Goal: Information Seeking & Learning: Find specific fact

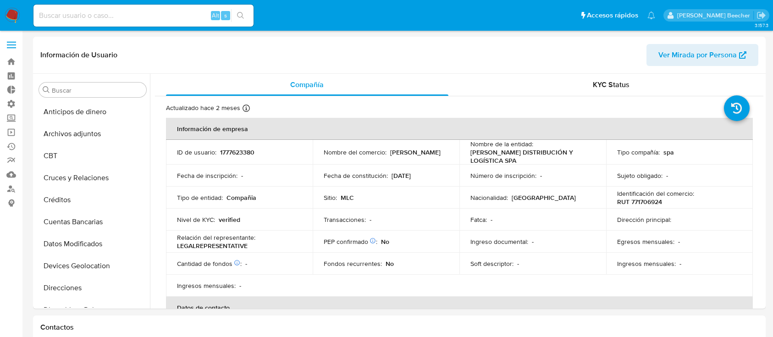
select select "10"
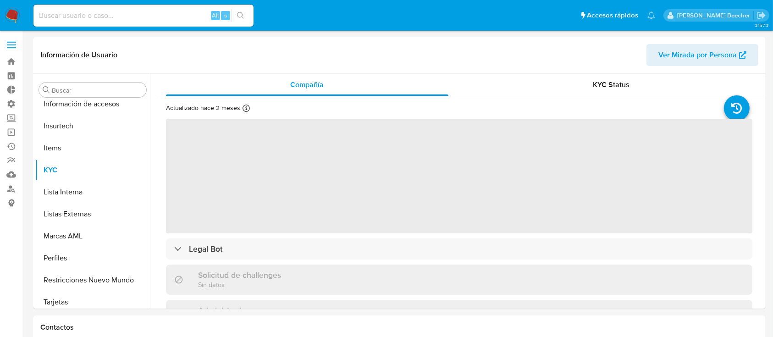
scroll to position [388, 0]
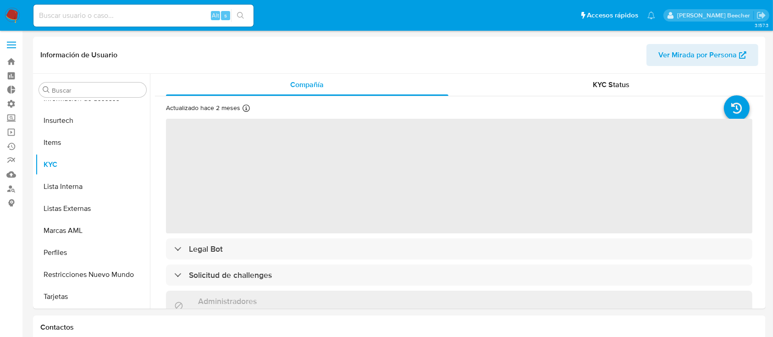
click at [71, 19] on input at bounding box center [143, 16] width 220 height 12
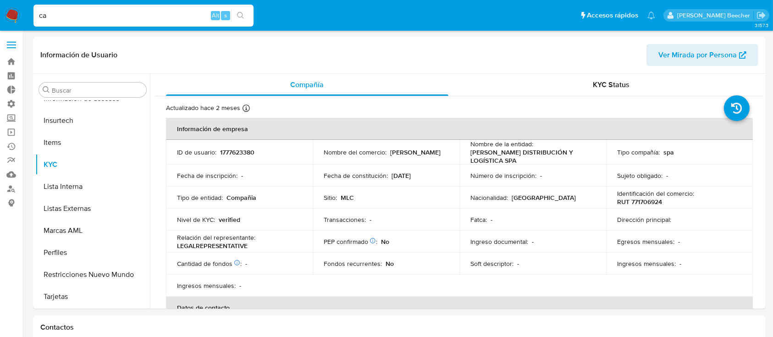
type input "cam"
select select "10"
type input "[EMAIL_ADDRESS][DOMAIN_NAME]"
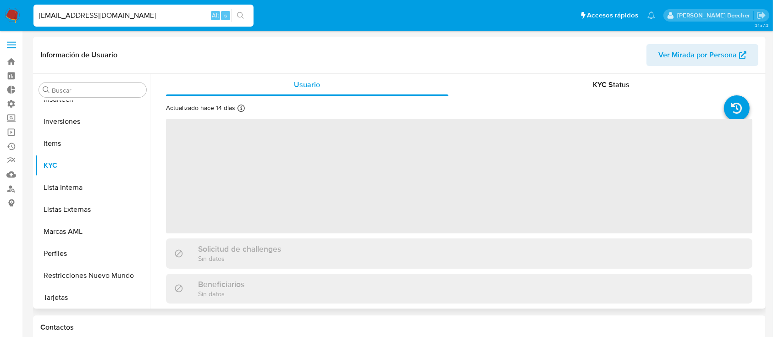
scroll to position [432, 0]
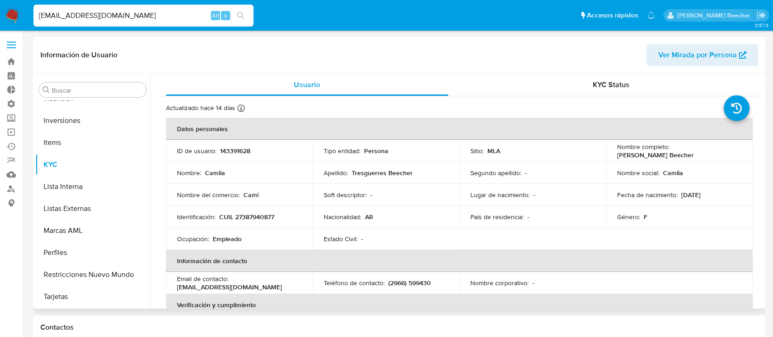
select select "10"
click at [182, 237] on p "Ocupación :" at bounding box center [193, 239] width 32 height 8
click at [183, 238] on p "Ocupación :" at bounding box center [193, 239] width 32 height 8
click at [230, 237] on p "Empleado" at bounding box center [227, 239] width 29 height 8
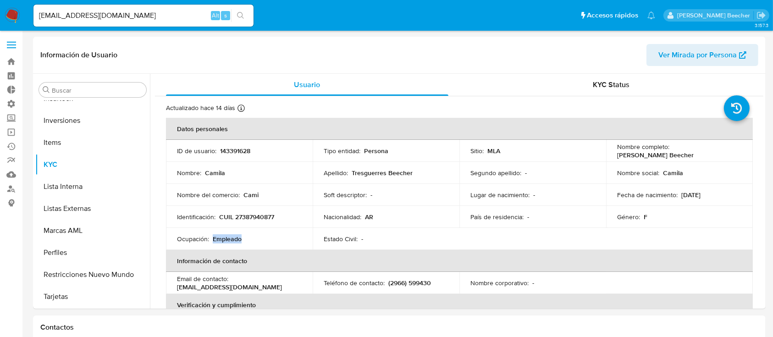
click at [230, 237] on p "Empleado" at bounding box center [227, 239] width 29 height 8
click at [238, 239] on p "Empleado" at bounding box center [227, 239] width 29 height 8
